Goal: Information Seeking & Learning: Understand process/instructions

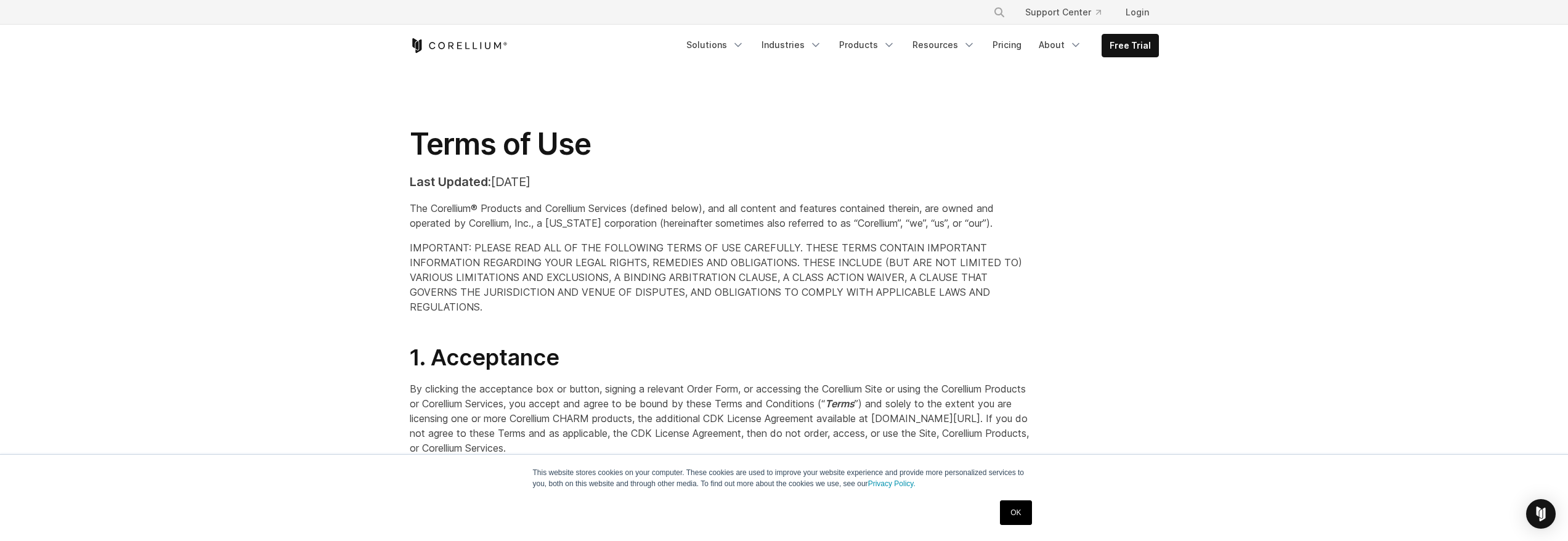
click at [1021, 511] on link "OK" at bounding box center [1016, 513] width 32 height 25
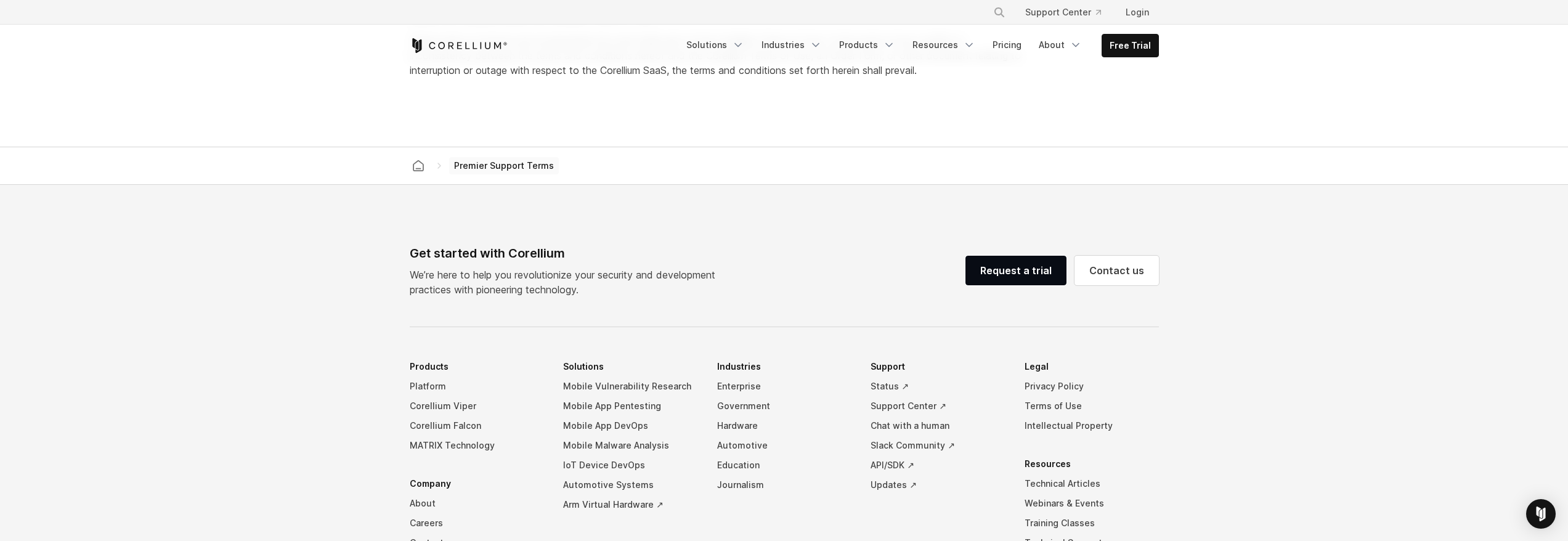
scroll to position [1726, 0]
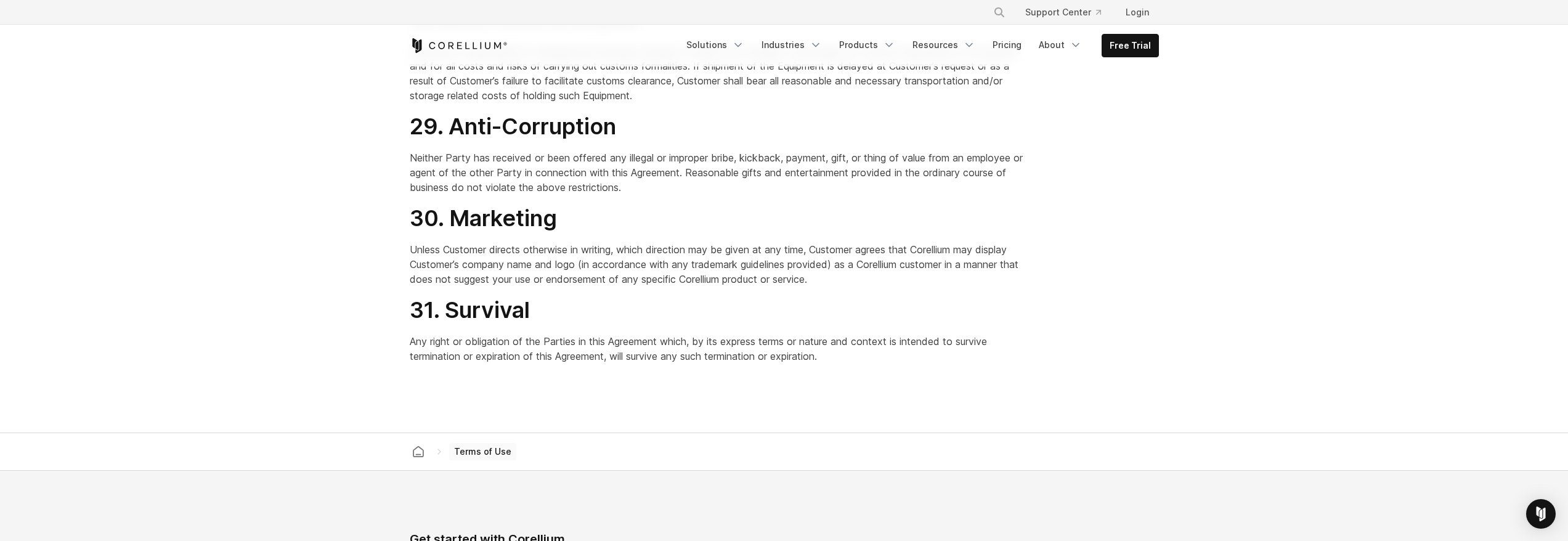
scroll to position [9618, 0]
